Goal: Information Seeking & Learning: Learn about a topic

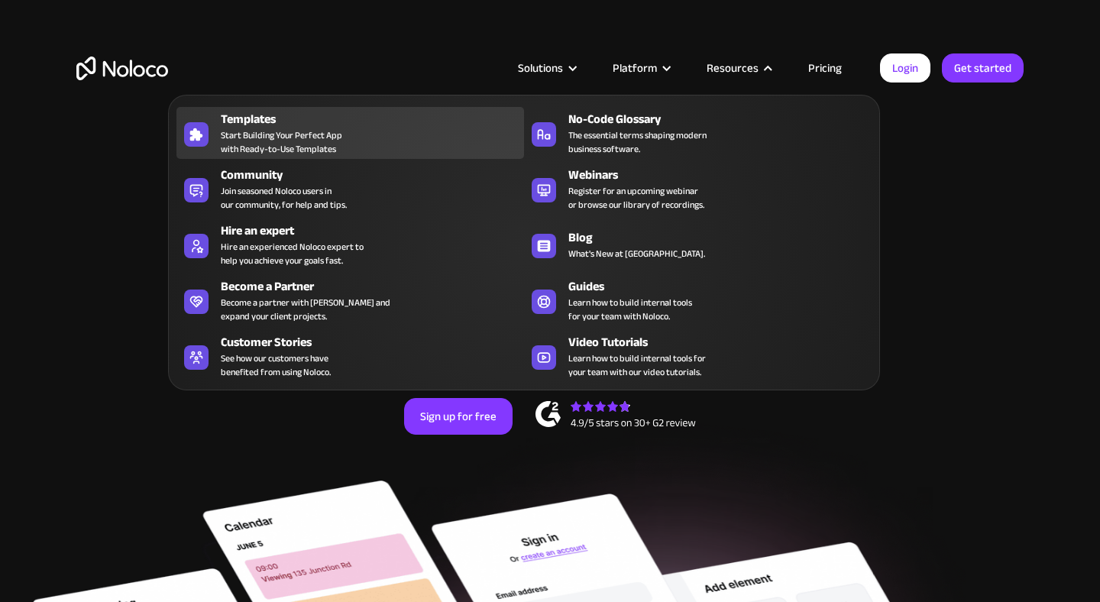
click at [255, 128] on span "Start Building Your Perfect App with Ready-to-Use Templates" at bounding box center [281, 142] width 121 height 28
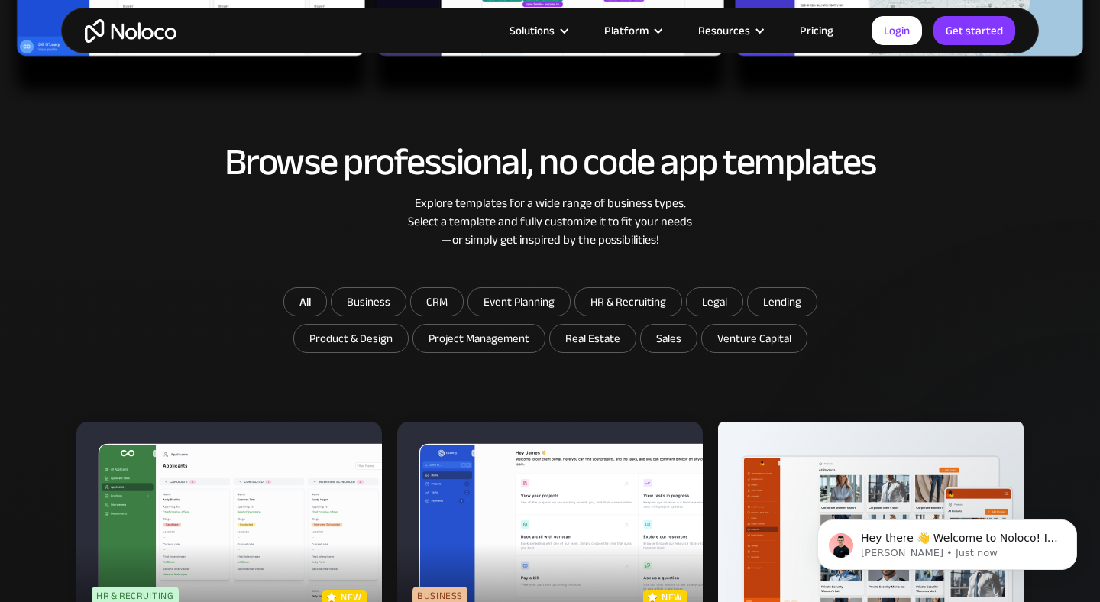
scroll to position [693, 0]
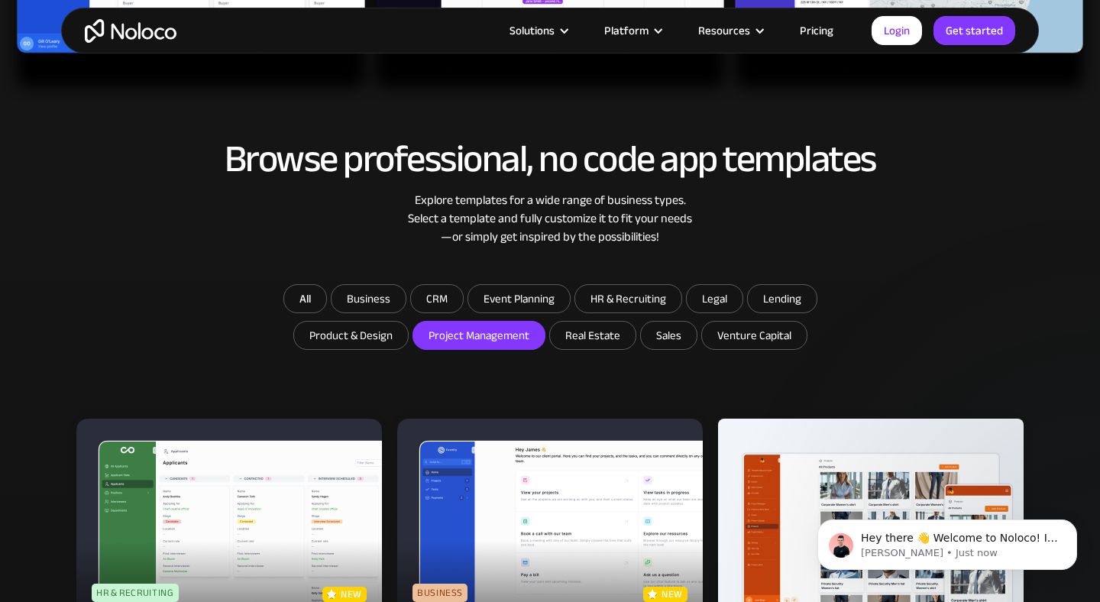
click at [406, 312] on input "Project Management" at bounding box center [369, 299] width 74 height 28
checkbox input "true"
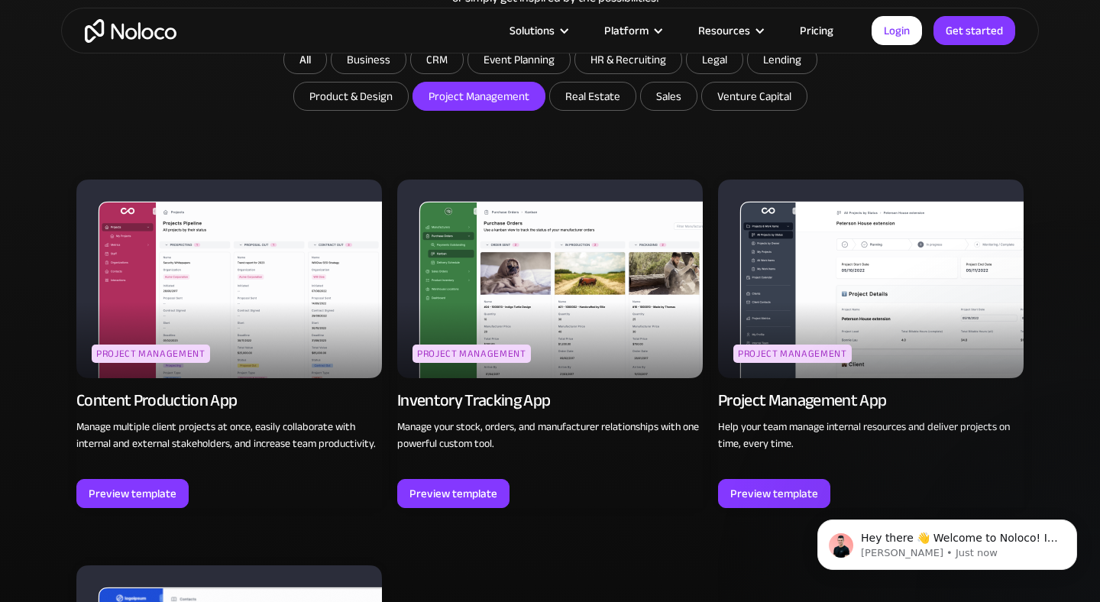
scroll to position [936, 0]
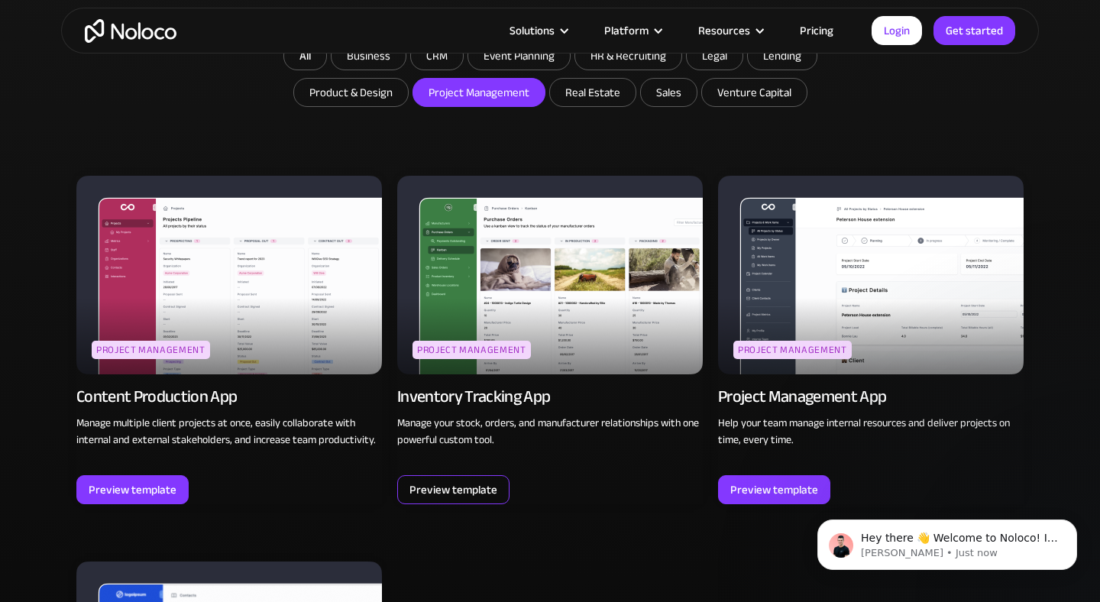
click at [431, 489] on div "Preview template" at bounding box center [454, 490] width 88 height 20
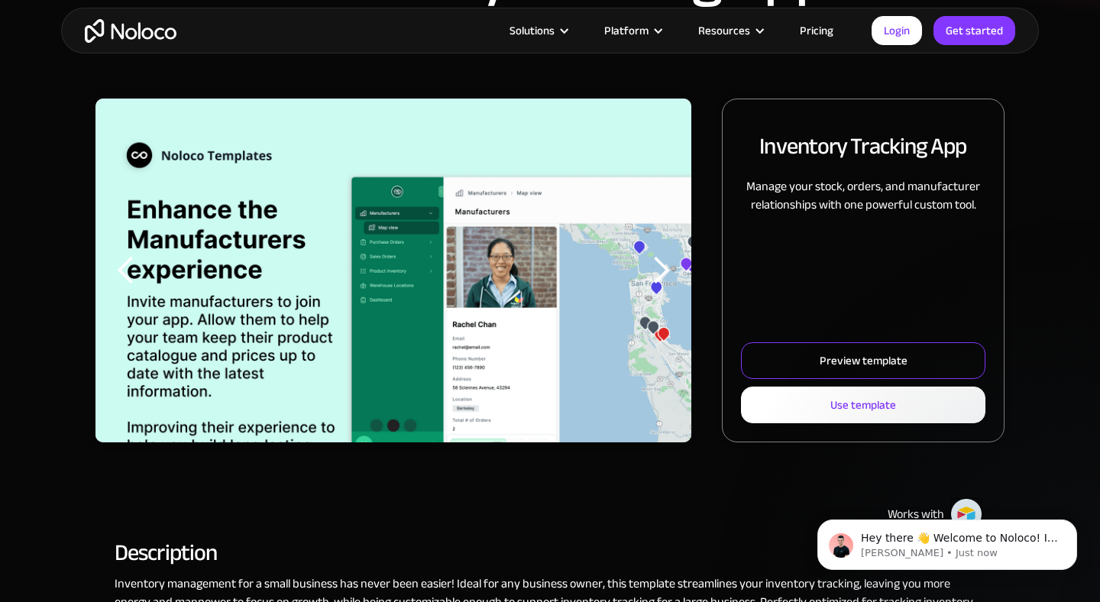
click at [837, 371] on div "Preview template" at bounding box center [864, 361] width 88 height 20
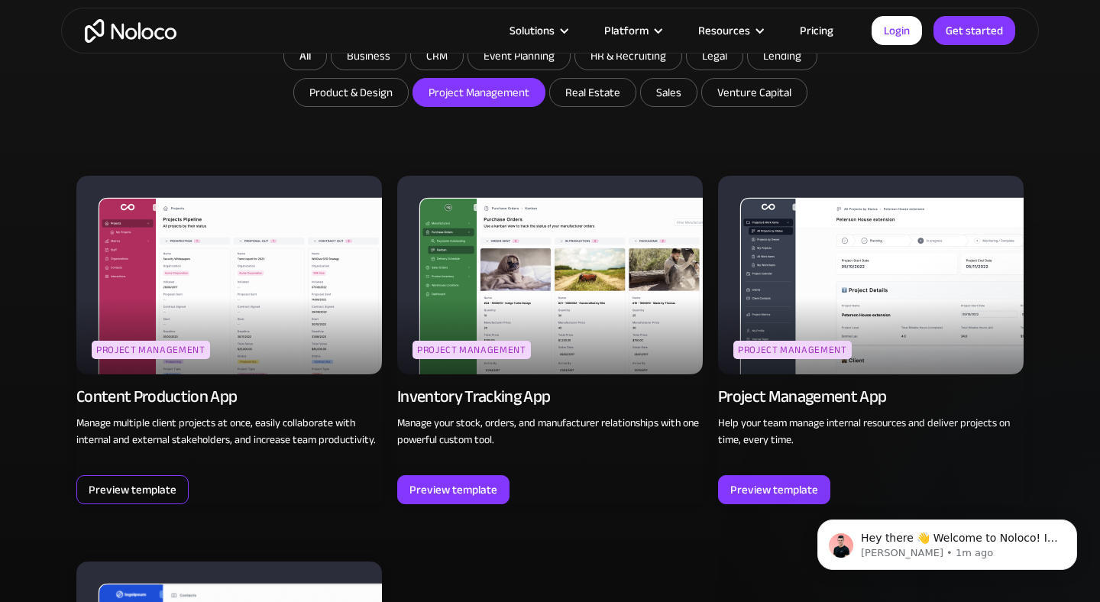
click at [140, 495] on div "Preview template" at bounding box center [133, 490] width 88 height 20
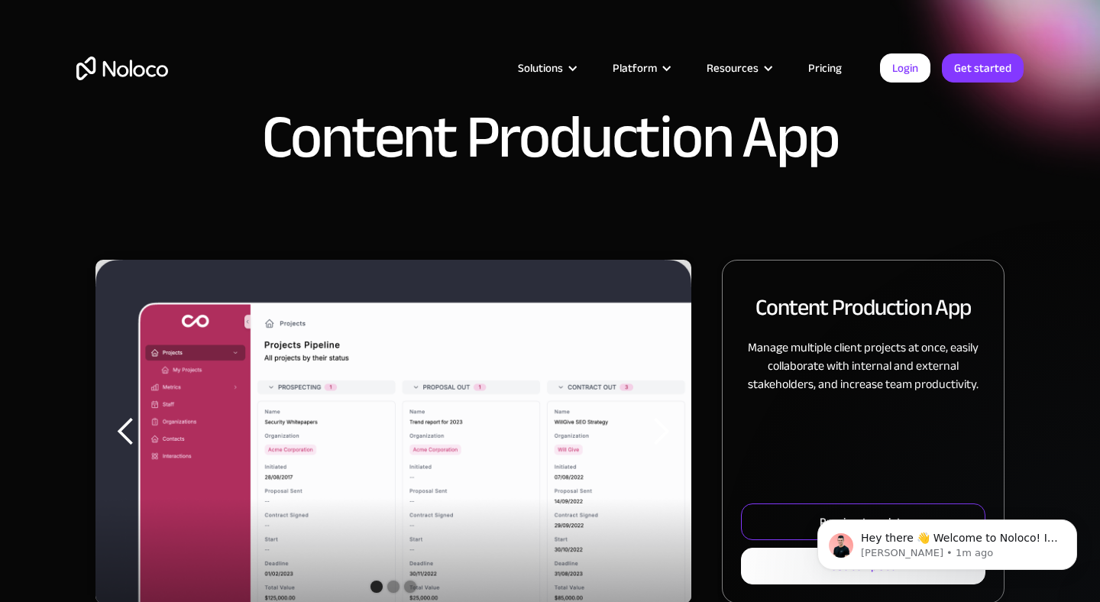
click at [799, 513] on link "Preview template" at bounding box center [863, 521] width 244 height 37
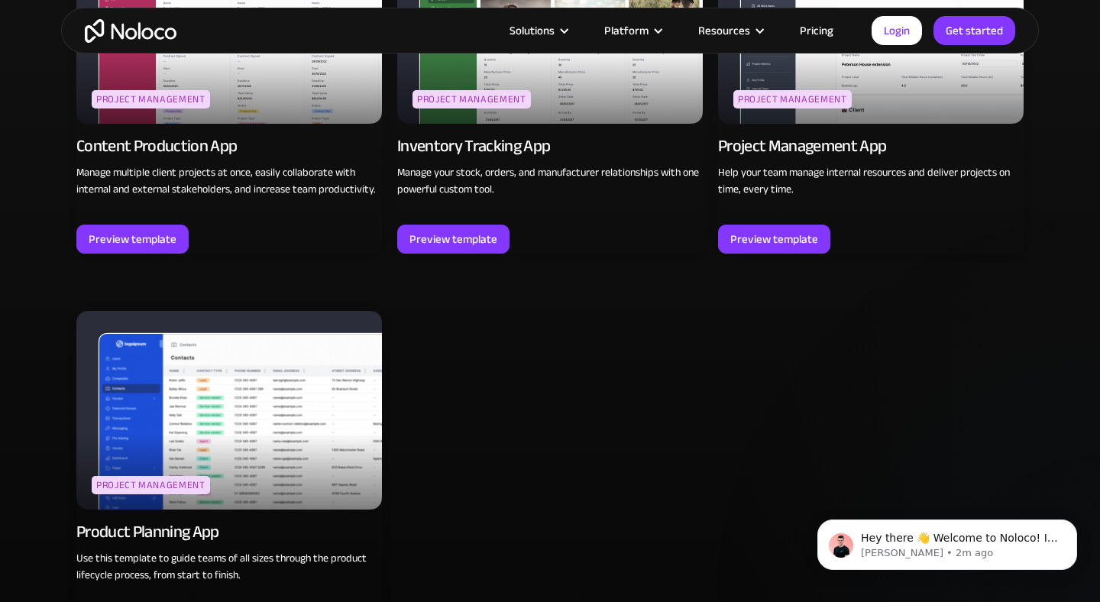
scroll to position [1190, 0]
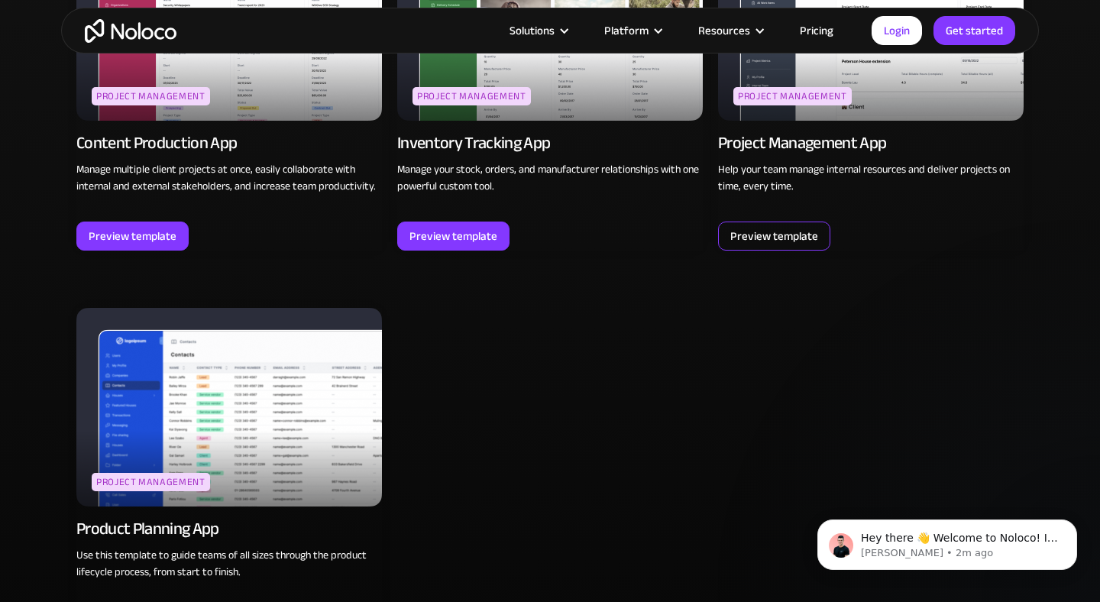
click at [771, 244] on div "Preview template" at bounding box center [774, 236] width 88 height 20
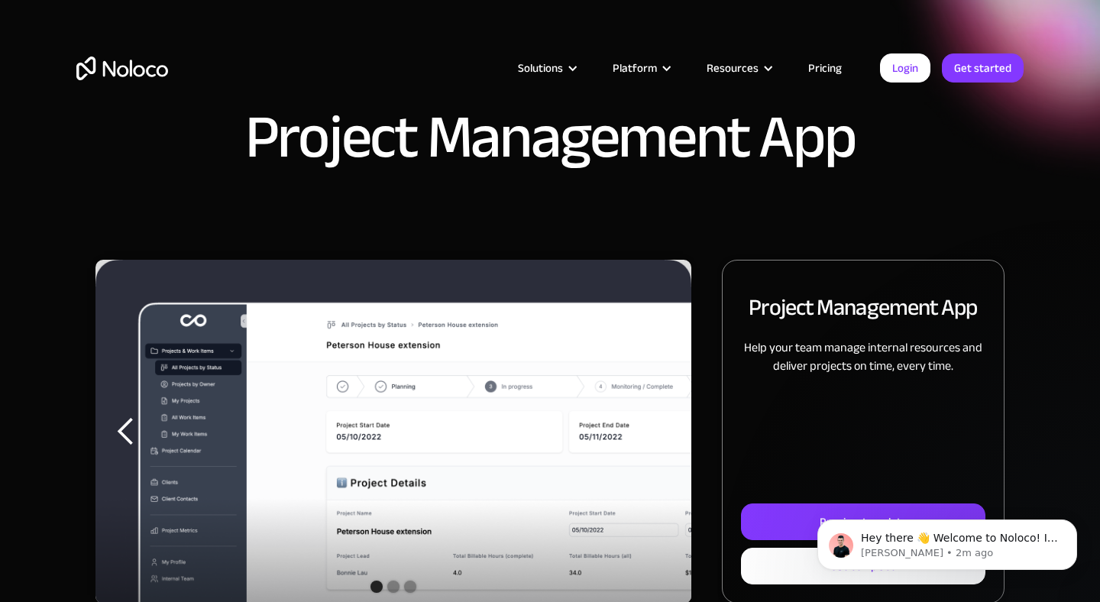
click html "Hey there 👋 Welcome to Noloco! If you have any questions, just reply to this me…"
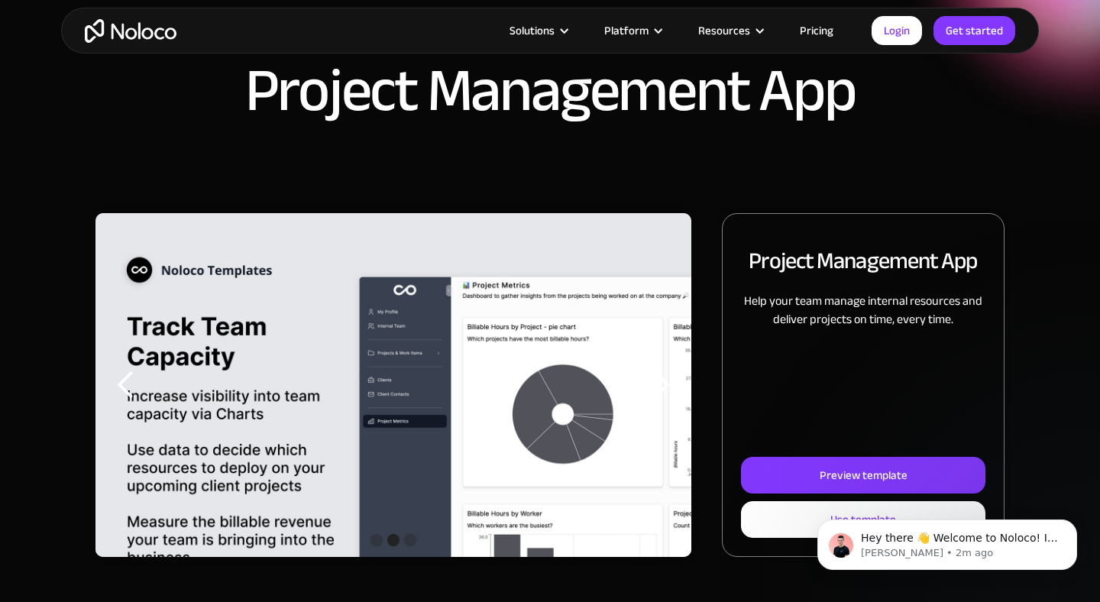
scroll to position [50, 0]
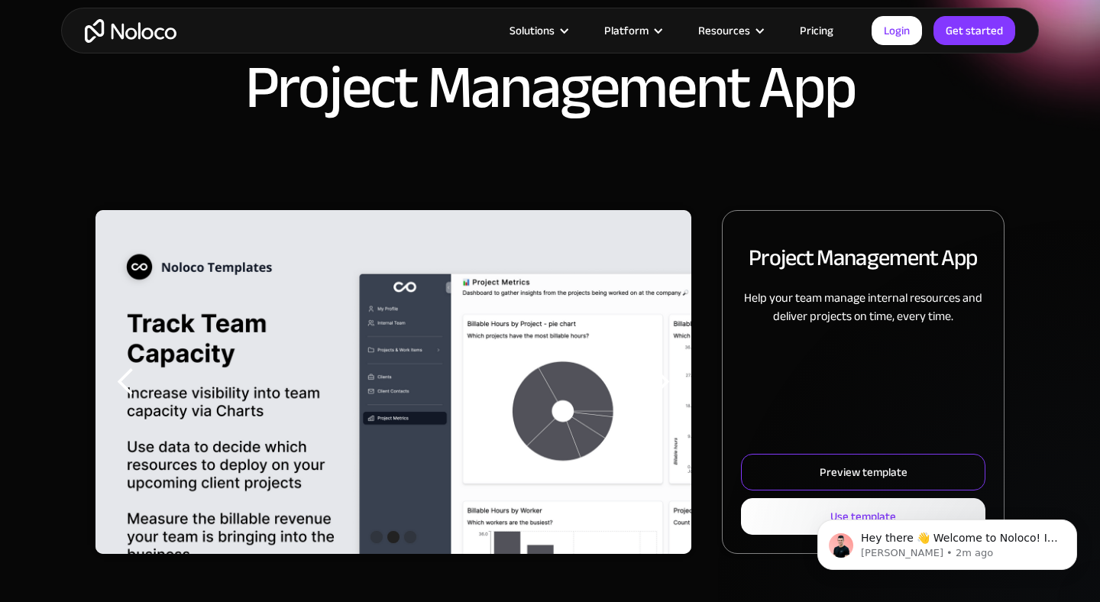
click at [874, 471] on div "Preview template" at bounding box center [864, 472] width 88 height 20
